Goal: Understand process/instructions: Learn how to perform a task or action

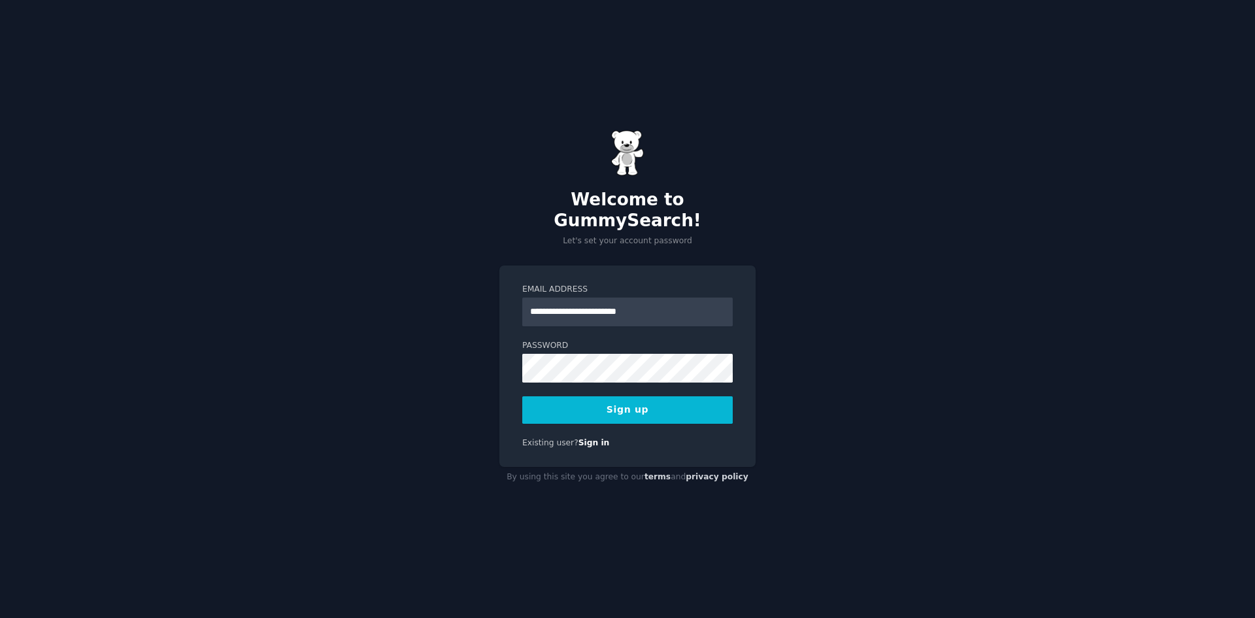
click at [624, 401] on button "Sign up" at bounding box center [627, 409] width 211 height 27
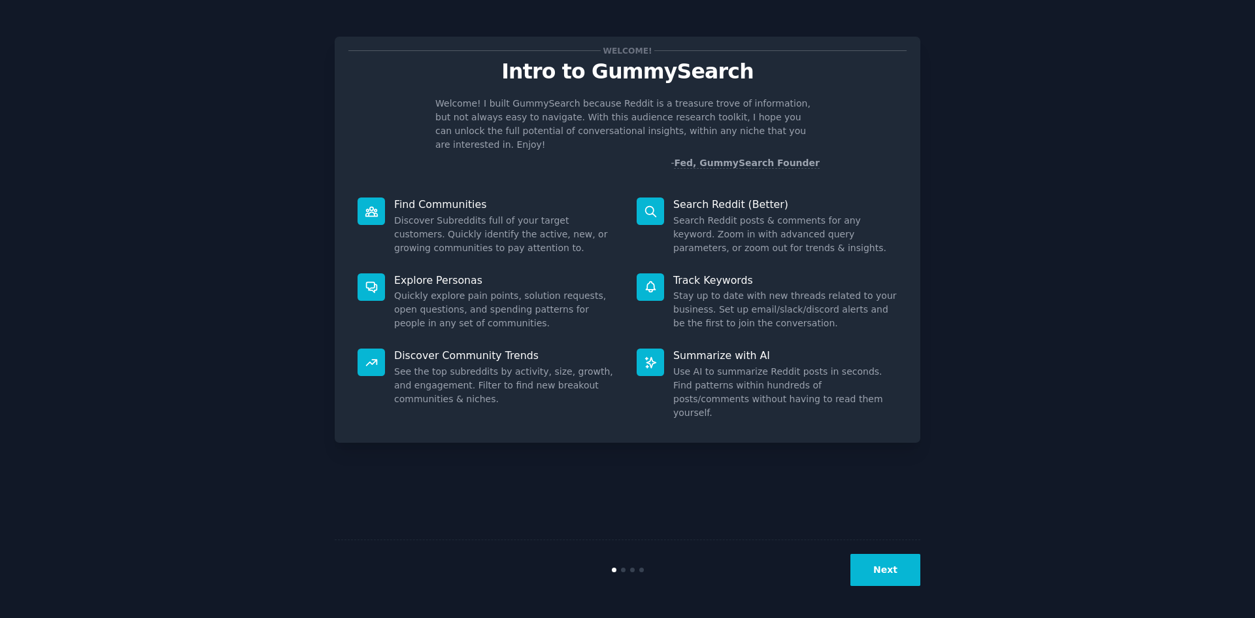
click at [692, 197] on p "Search Reddit (Better)" at bounding box center [785, 204] width 224 height 14
click at [891, 559] on button "Next" at bounding box center [886, 570] width 70 height 32
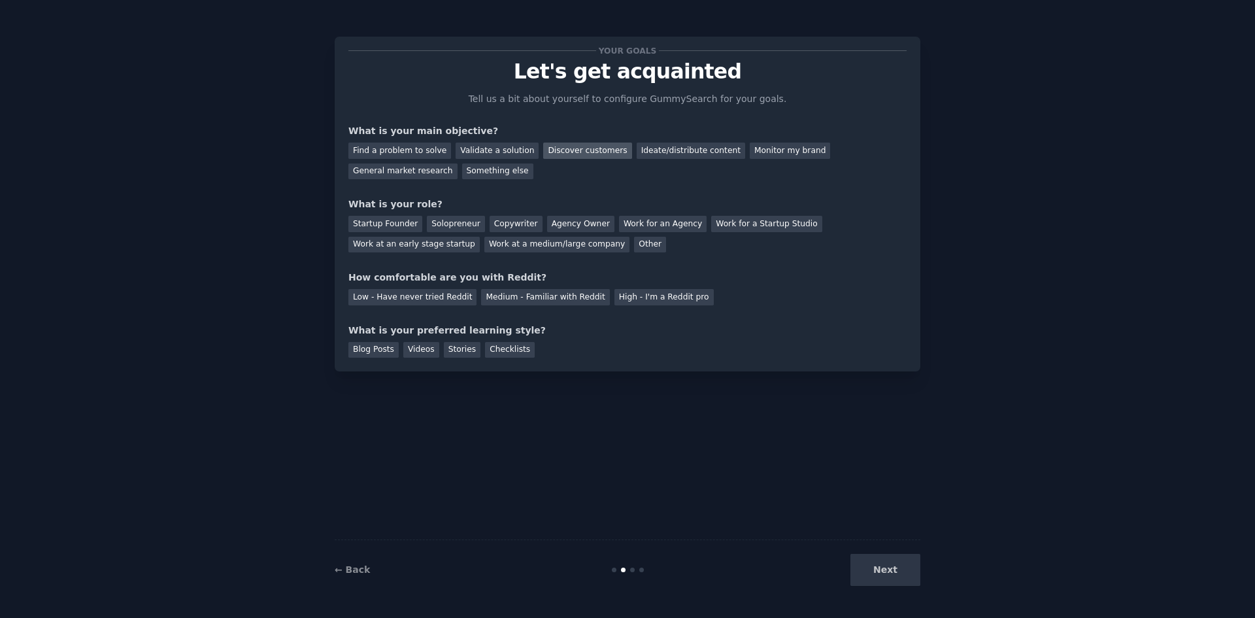
click at [579, 145] on div "Discover customers" at bounding box center [587, 151] width 88 height 16
click at [383, 221] on div "Startup Founder" at bounding box center [386, 224] width 74 height 16
click at [398, 294] on div "Low - Have never tried Reddit" at bounding box center [413, 297] width 128 height 16
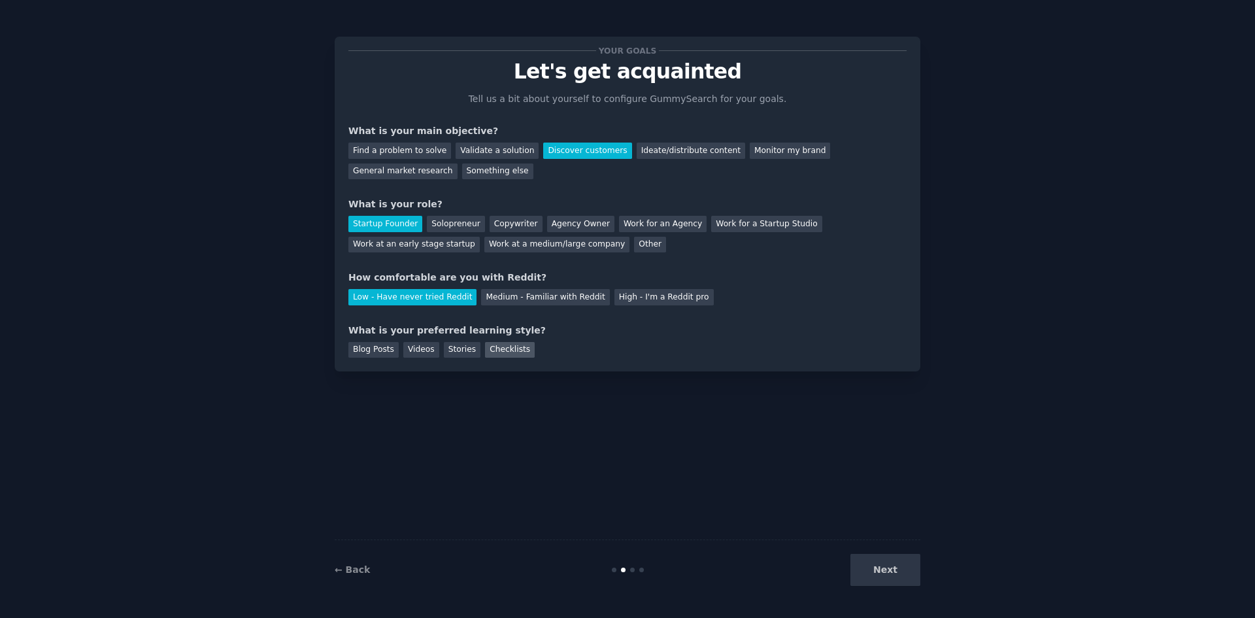
click at [505, 352] on div "Checklists" at bounding box center [510, 350] width 50 height 16
click at [876, 574] on button "Next" at bounding box center [886, 570] width 70 height 32
